Goal: Check status: Check status

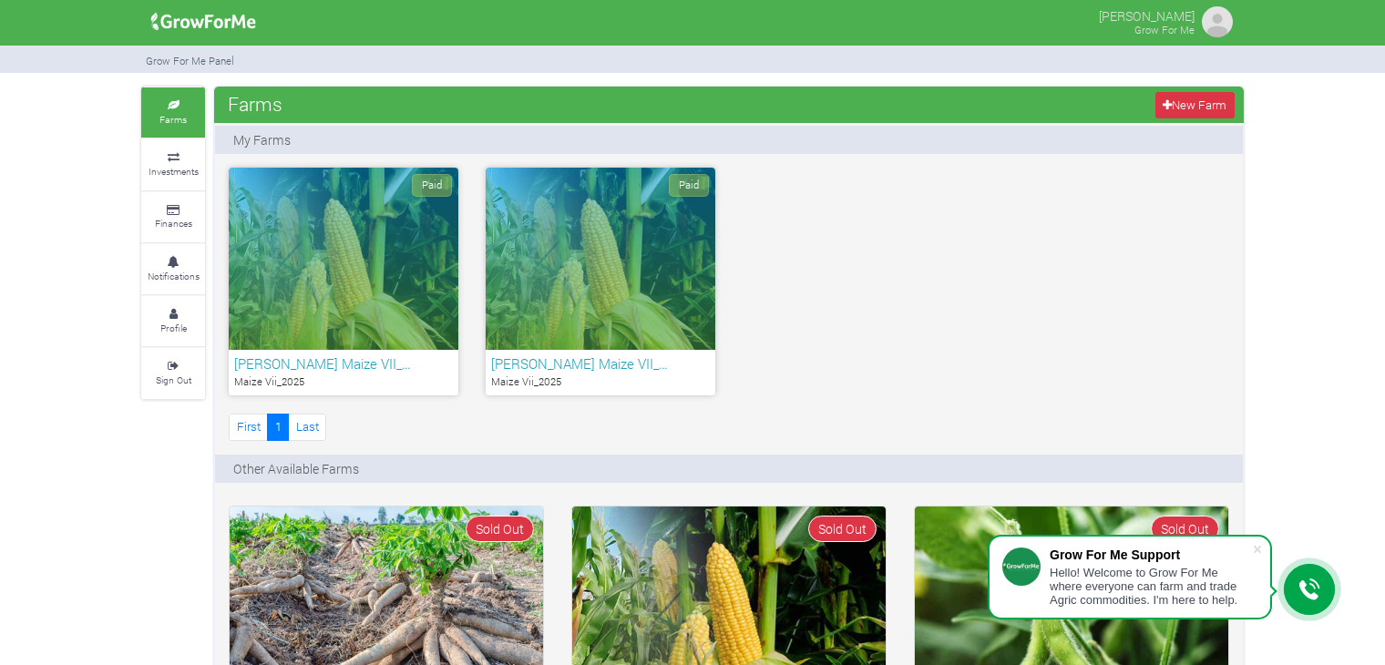
click at [301, 268] on div "Paid" at bounding box center [344, 259] width 230 height 182
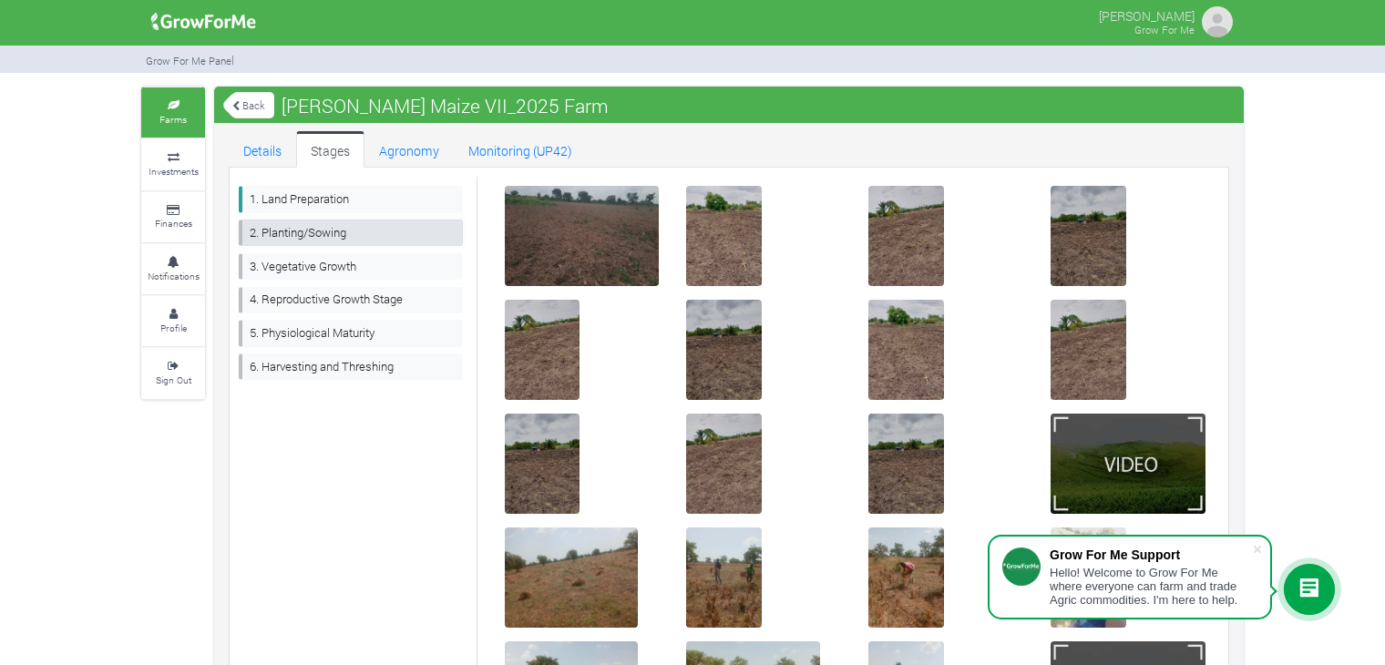
click at [353, 231] on link "2. Planting/Sowing" at bounding box center [351, 233] width 224 height 26
click at [291, 235] on link "2. Planting/Sowing" at bounding box center [351, 233] width 224 height 26
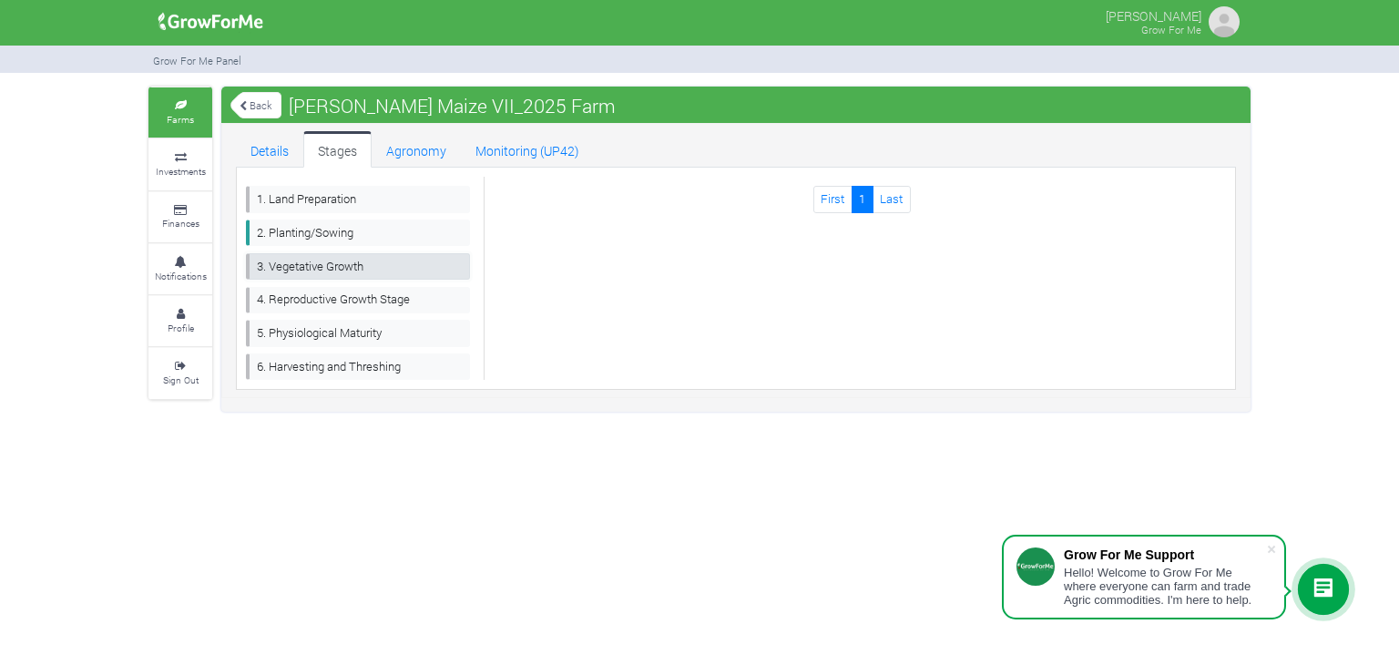
click at [317, 261] on link "3. Vegetative Growth" at bounding box center [358, 266] width 224 height 26
click at [321, 298] on link "4. Reproductive Growth Stage" at bounding box center [358, 300] width 224 height 26
click at [415, 158] on link "Agronomy" at bounding box center [416, 149] width 89 height 36
click at [523, 147] on link "Monitoring (UP42)" at bounding box center [527, 149] width 133 height 36
click at [262, 103] on link "Back" at bounding box center [255, 105] width 51 height 30
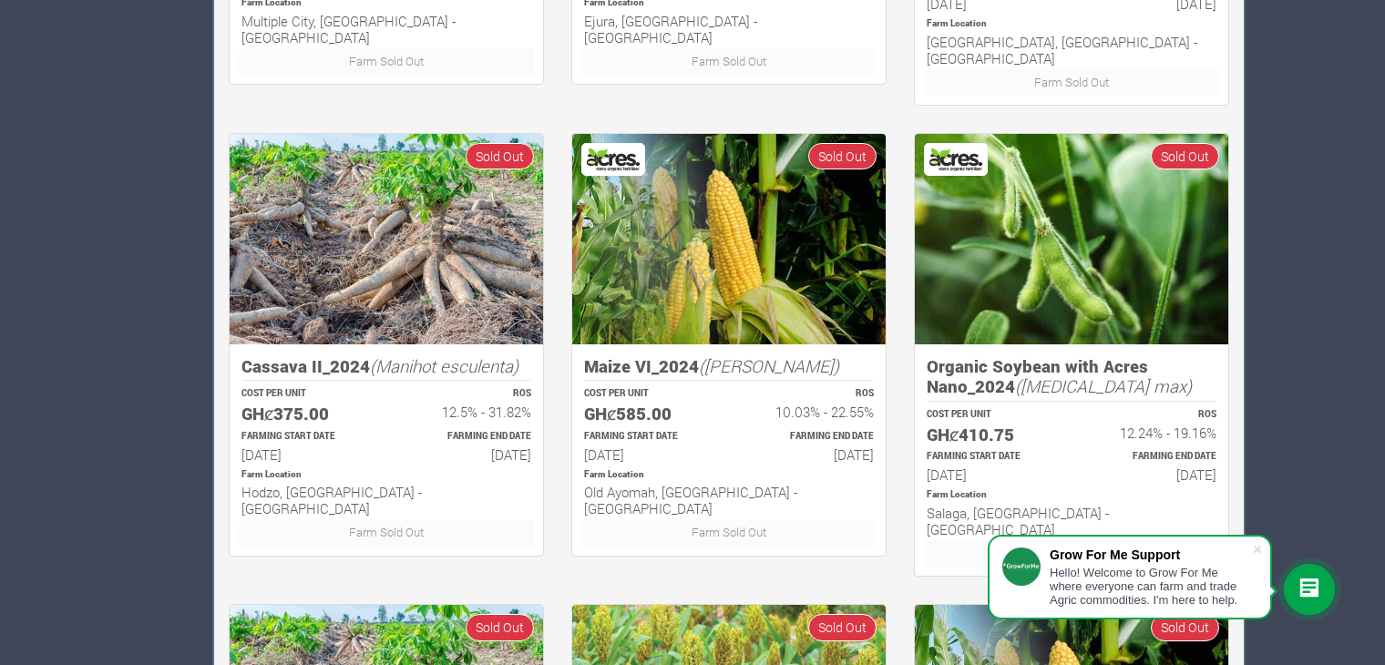
scroll to position [855, 0]
